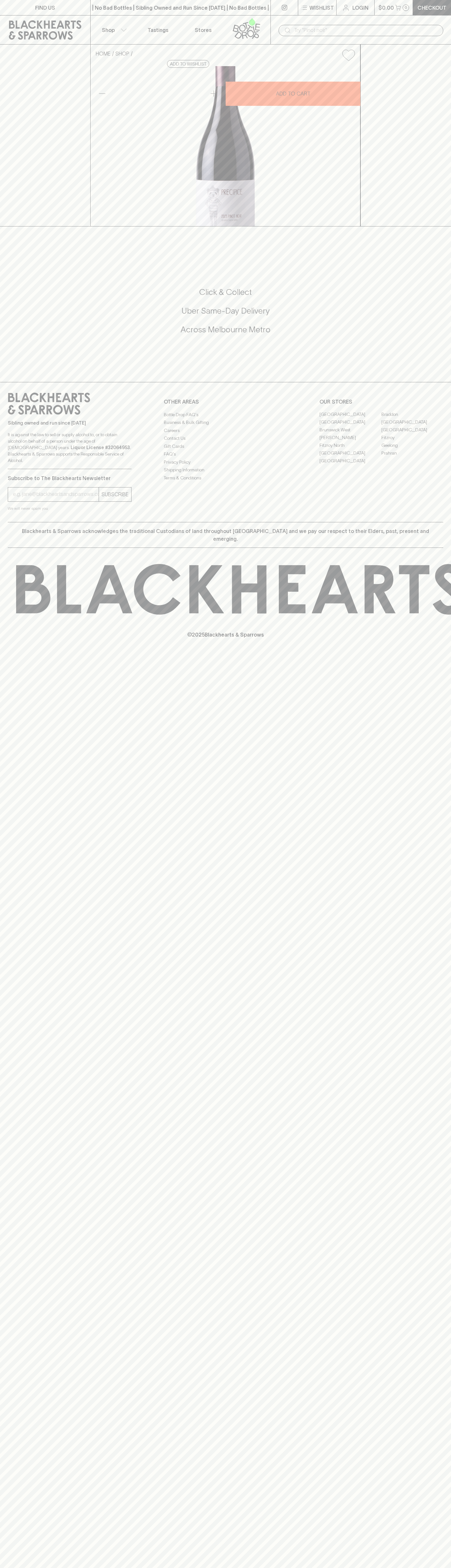
click at [412, 442] on link "Fitzroy" at bounding box center [412, 438] width 62 height 8
click at [90, 10] on link "FIND US" at bounding box center [45, 7] width 91 height 15
click at [430, 1568] on html "FIND US | No Bad Bottles | Sibling Owned and Run Since [DATE] | No Bad Bottles …" at bounding box center [225, 784] width 451 height 1568
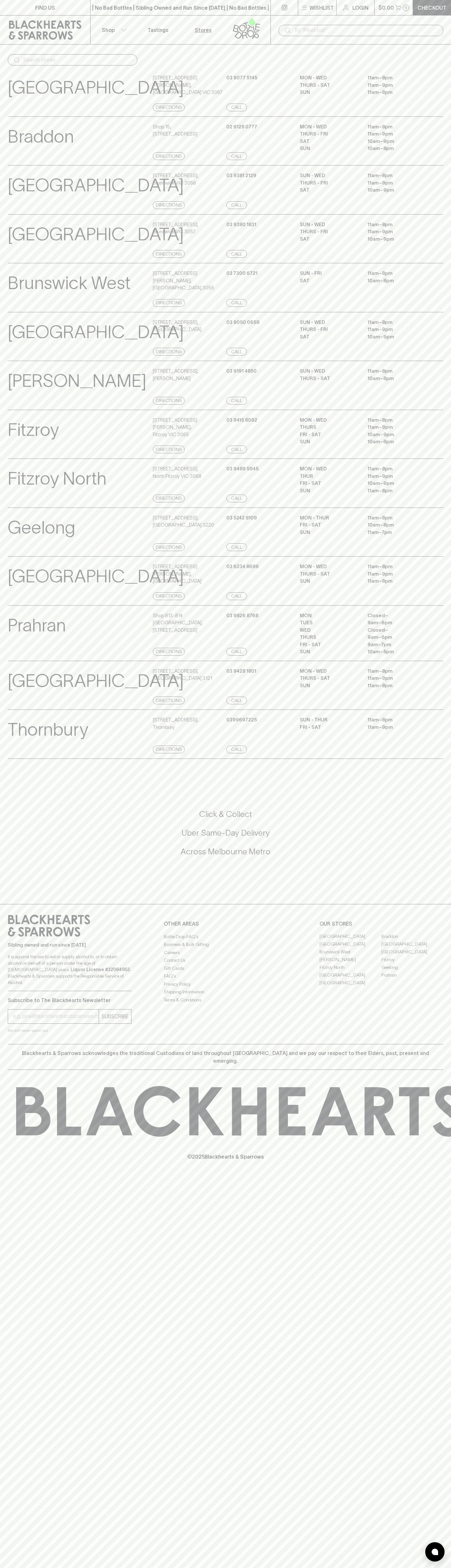
click at [150, 1568] on html "FIND US | No Bad Bottles | Sibling Owned and Run Since [DATE] | No Bad Bottles …" at bounding box center [225, 784] width 451 height 1568
click at [25, 345] on p "[GEOGRAPHIC_DATA]" at bounding box center [96, 332] width 176 height 27
